Goal: Task Accomplishment & Management: Complete application form

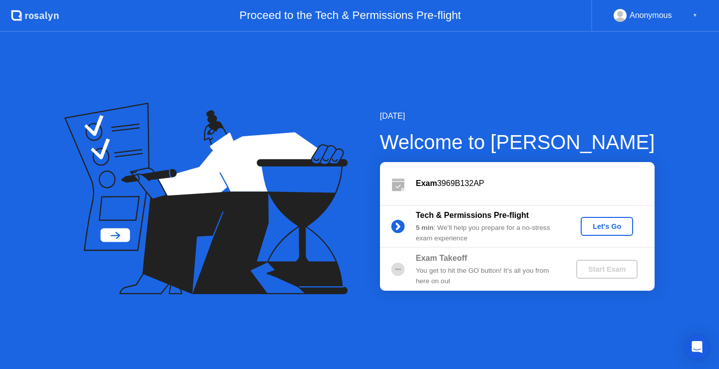
click at [611, 227] on div "Let's Go" at bounding box center [607, 227] width 44 height 8
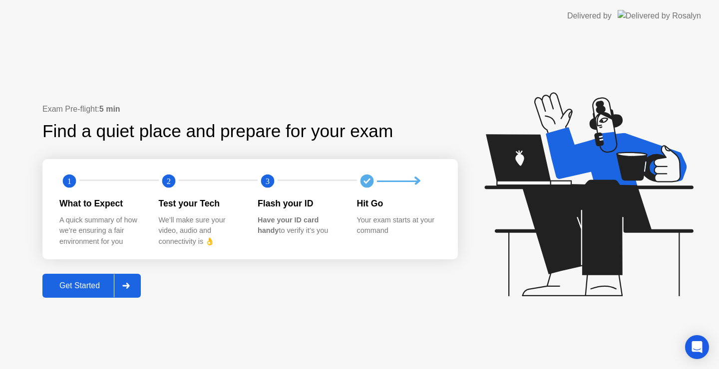
click at [77, 288] on div "Get Started" at bounding box center [79, 286] width 68 height 9
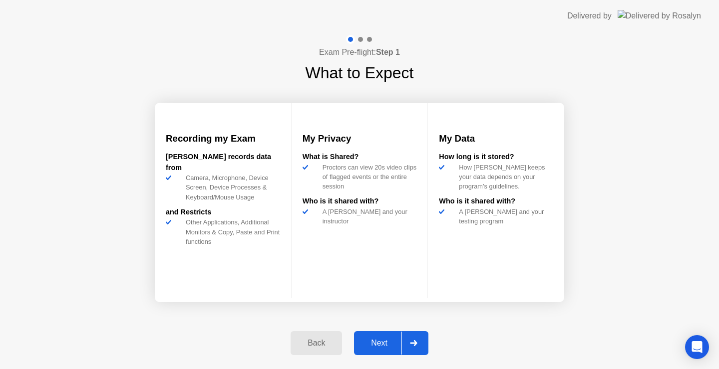
click at [372, 348] on div "Next" at bounding box center [379, 343] width 44 height 9
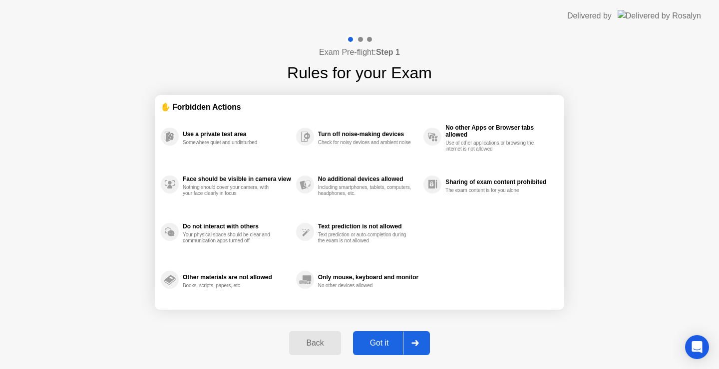
click at [372, 348] on div "Got it" at bounding box center [379, 343] width 47 height 9
select select "**********"
select select "*******"
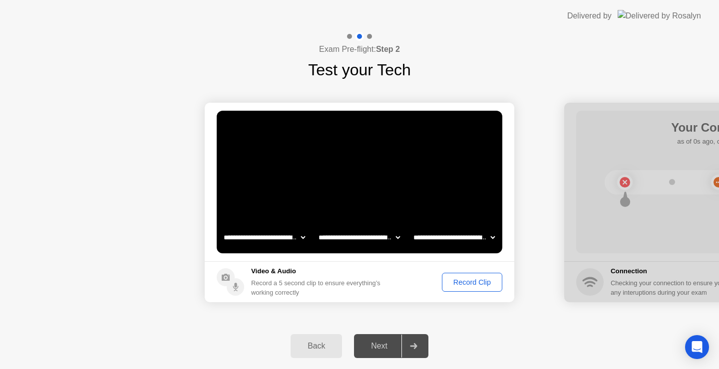
click at [363, 345] on div "Next" at bounding box center [379, 346] width 44 height 9
click at [480, 286] on div "Record Clip" at bounding box center [471, 283] width 53 height 8
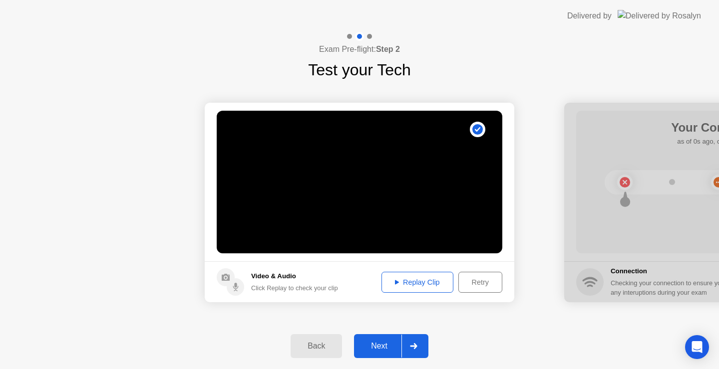
click at [379, 347] on div "Next" at bounding box center [379, 346] width 44 height 9
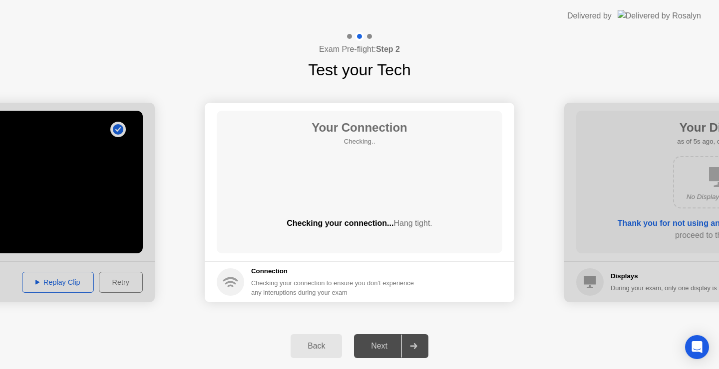
click at [296, 295] on div "Checking your connection to ensure you don’t experience any interuptions during…" at bounding box center [335, 288] width 169 height 19
drag, startPoint x: 331, startPoint y: 210, endPoint x: 347, endPoint y: 196, distance: 21.6
click at [332, 210] on div "Your Connection Checking.. Checking your connection... Hang tight." at bounding box center [360, 182] width 286 height 143
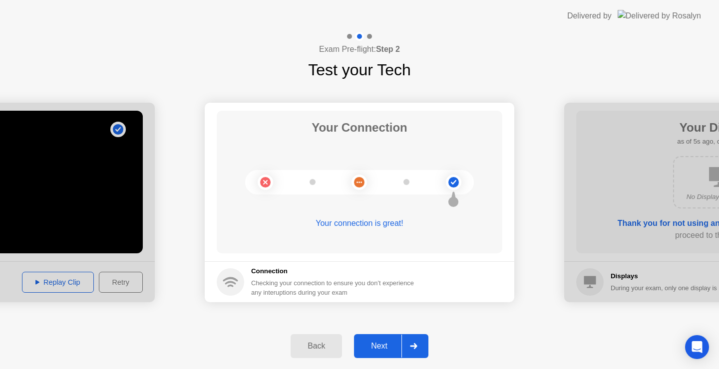
click at [385, 348] on div "Next" at bounding box center [379, 346] width 44 height 9
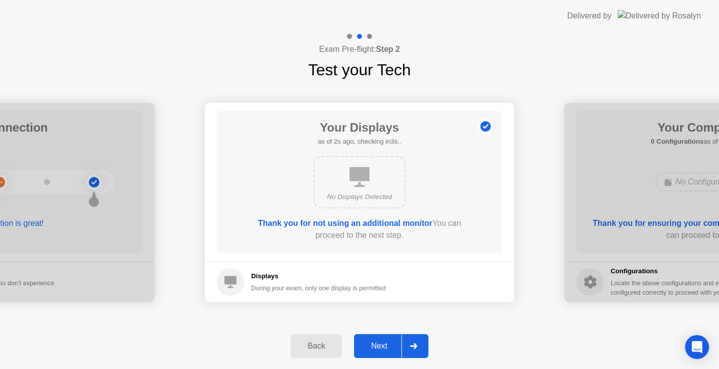
click at [357, 180] on icon at bounding box center [359, 177] width 20 height 20
click at [374, 224] on b "Thank you for not using an additional monitor" at bounding box center [345, 223] width 174 height 8
drag, startPoint x: 297, startPoint y: 223, endPoint x: 313, endPoint y: 222, distance: 15.5
click at [299, 223] on b "Thank you for not using an additional monitor" at bounding box center [345, 223] width 174 height 8
click at [381, 342] on div "Next" at bounding box center [379, 346] width 44 height 9
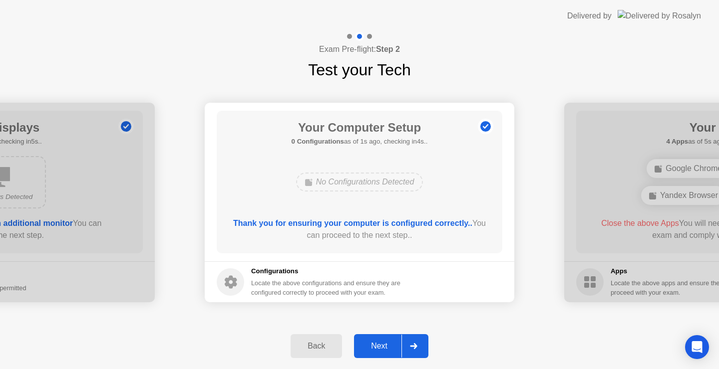
click at [377, 350] on div "Next" at bounding box center [379, 346] width 44 height 9
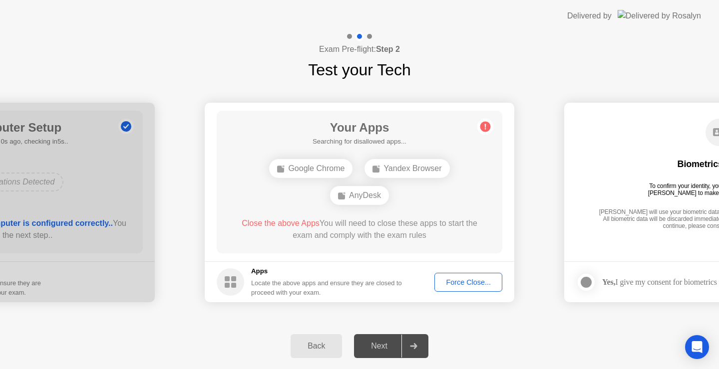
click at [338, 286] on div "Locate the above apps and ensure they are closed to proceed with your exam." at bounding box center [326, 288] width 151 height 19
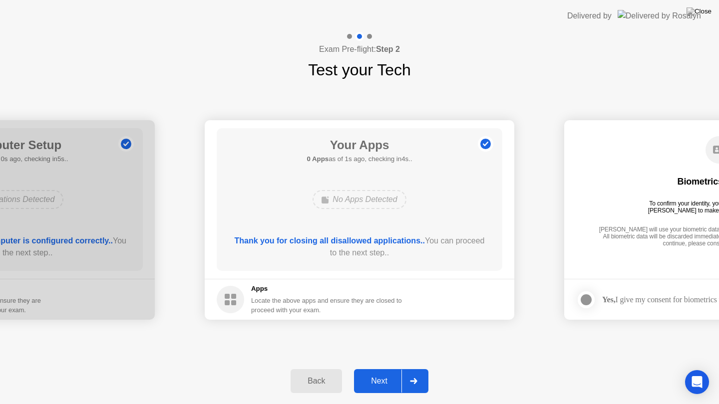
click at [422, 312] on footer "Apps Locate the above apps and ensure they are closed to proceed with your exam." at bounding box center [360, 299] width 310 height 41
click at [378, 369] on div "Next" at bounding box center [379, 381] width 44 height 9
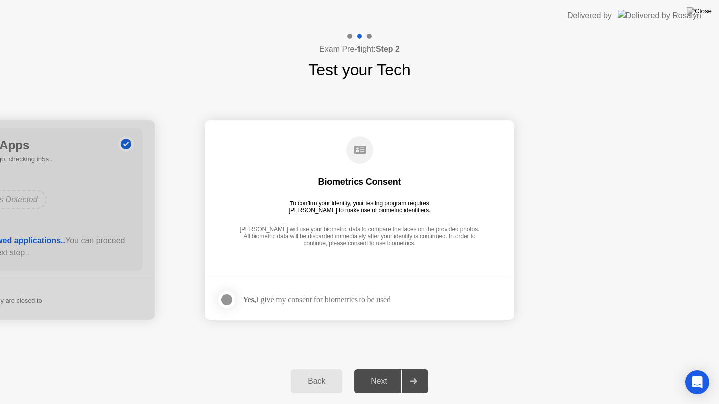
click at [224, 299] on div at bounding box center [227, 300] width 12 height 12
click at [384, 369] on div "Next" at bounding box center [379, 381] width 44 height 9
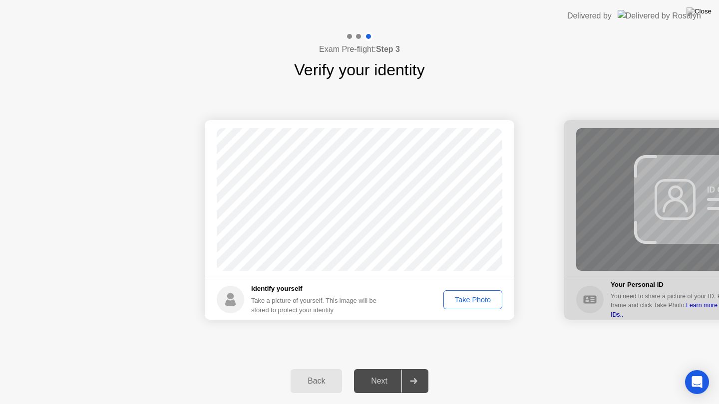
click at [466, 299] on div "Take Photo" at bounding box center [473, 300] width 52 height 8
click at [371, 369] on button "Next" at bounding box center [391, 381] width 74 height 24
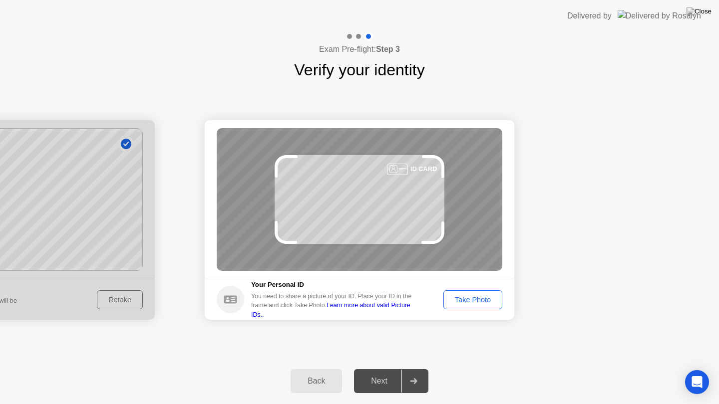
click at [474, 303] on div "Take Photo" at bounding box center [473, 300] width 52 height 8
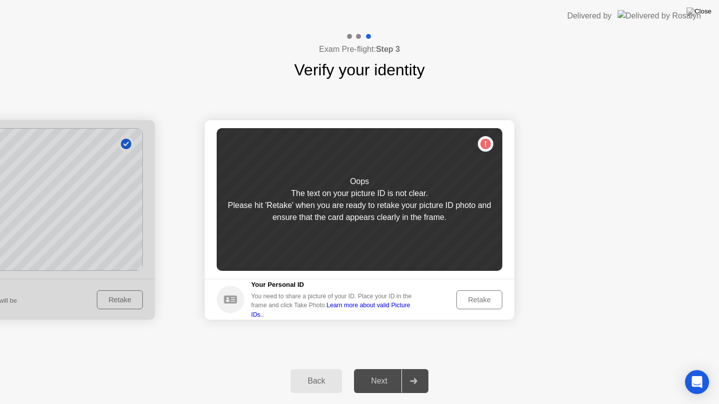
click at [474, 303] on div "Retake" at bounding box center [479, 300] width 39 height 8
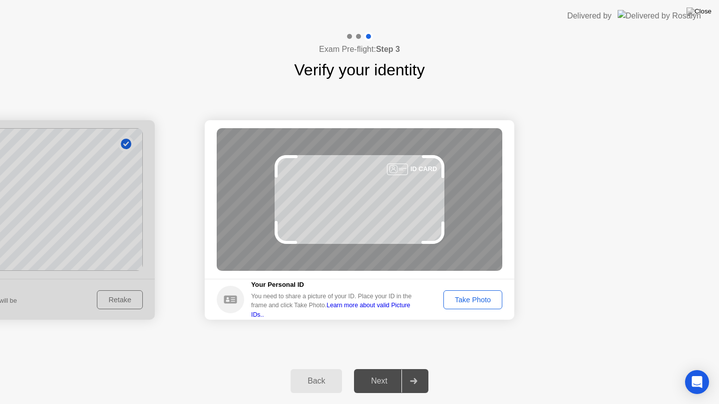
click at [469, 302] on div "Take Photo" at bounding box center [473, 300] width 52 height 8
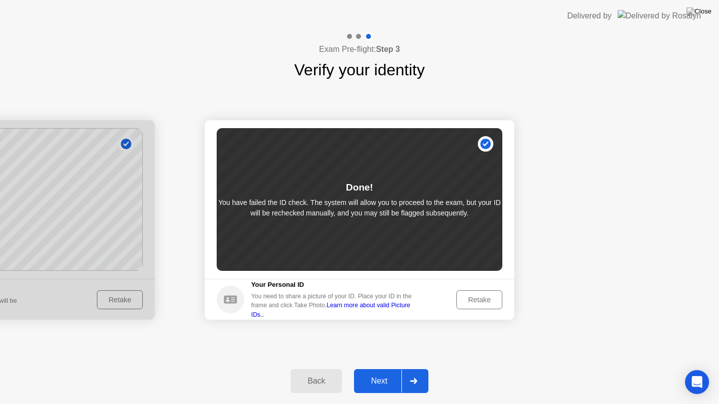
click at [381, 369] on div "Next" at bounding box center [379, 381] width 44 height 9
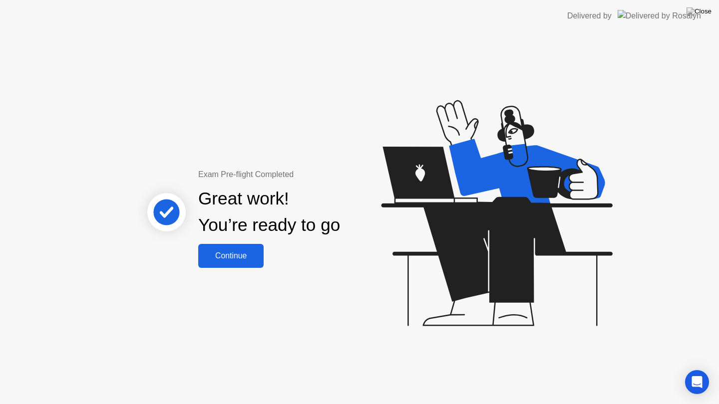
click at [228, 255] on div "Continue" at bounding box center [230, 256] width 59 height 9
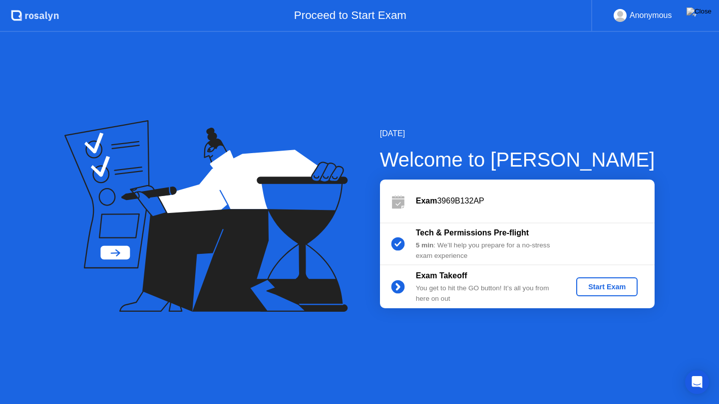
click at [595, 290] on div "Start Exam" at bounding box center [606, 287] width 53 height 8
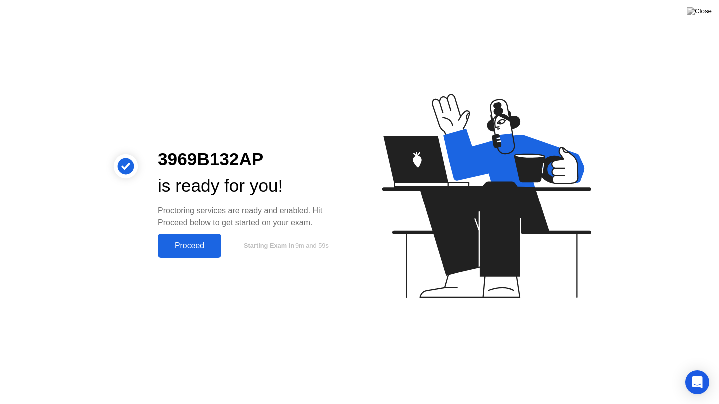
click at [186, 247] on div "Proceed" at bounding box center [189, 246] width 57 height 9
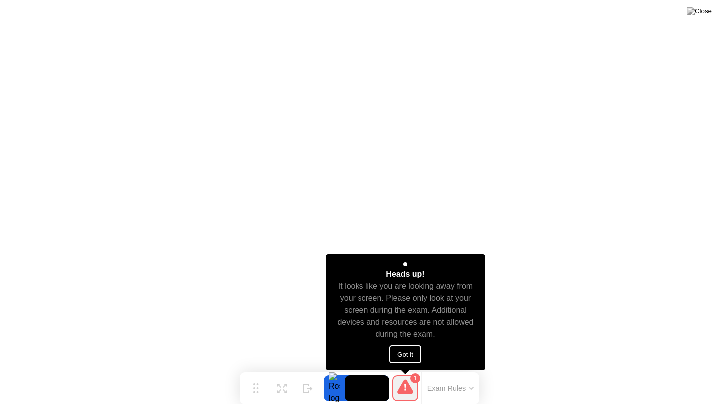
click at [416, 357] on button "Got it" at bounding box center [405, 354] width 32 height 18
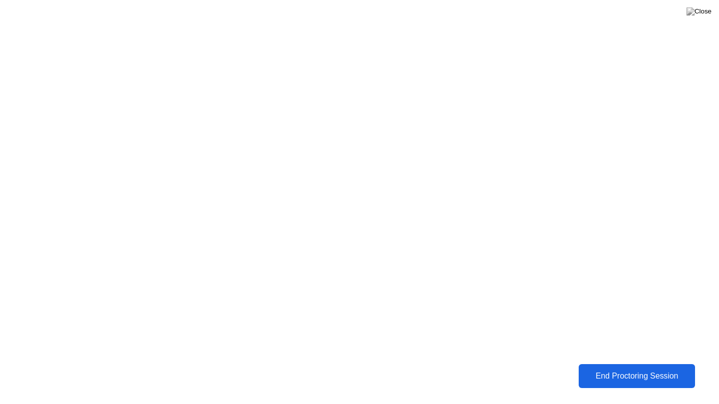
click at [635, 369] on div "End Proctoring Session" at bounding box center [637, 376] width 114 height 9
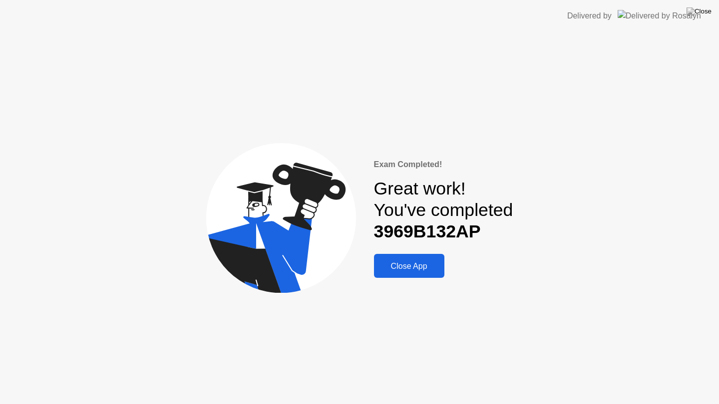
click at [402, 269] on div "Close App" at bounding box center [409, 266] width 64 height 9
